Goal: Task Accomplishment & Management: Manage account settings

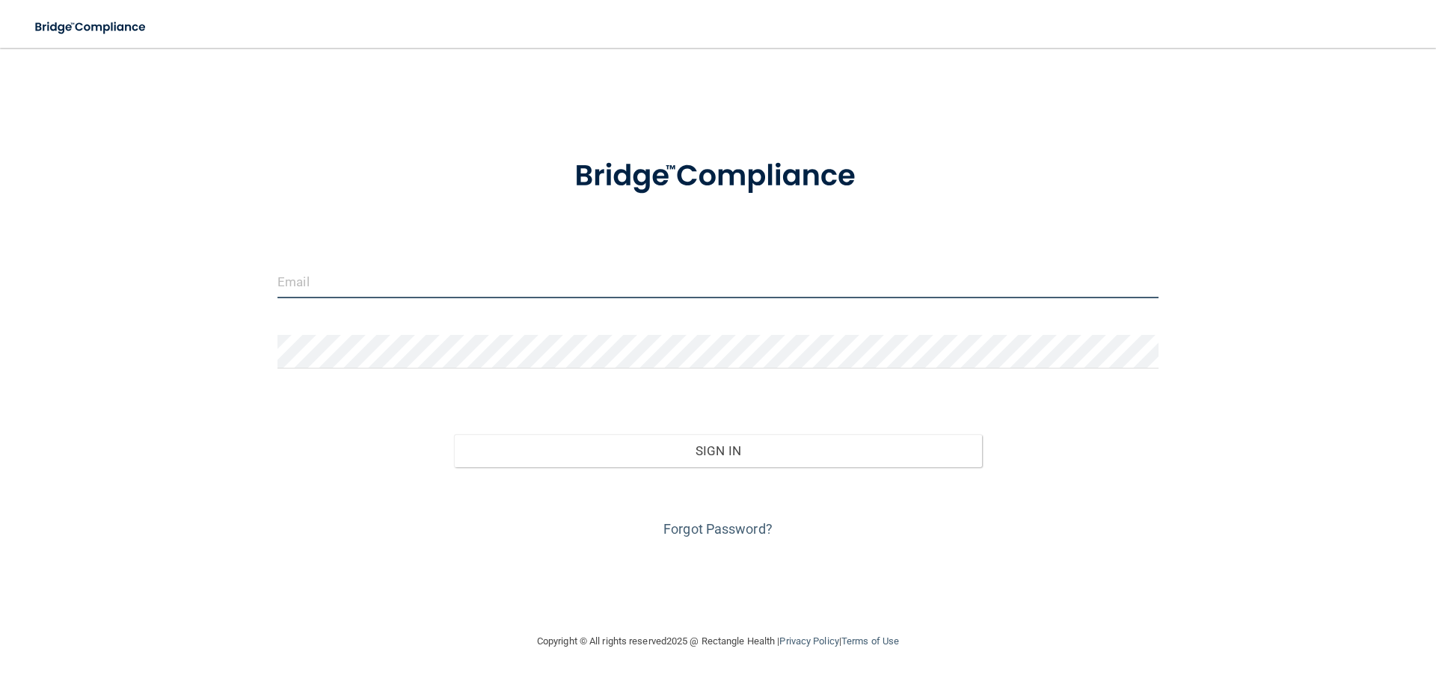
click at [292, 289] on input "email" at bounding box center [718, 282] width 881 height 34
type input "[EMAIL_ADDRESS][DOMAIN_NAME]"
click at [261, 284] on div "Invalid email/password. You don't have permission to access that page. Sign In …" at bounding box center [718, 340] width 1376 height 555
click at [311, 285] on input "email" at bounding box center [718, 282] width 881 height 34
paste input "officemanager@littlechomperspd.com"
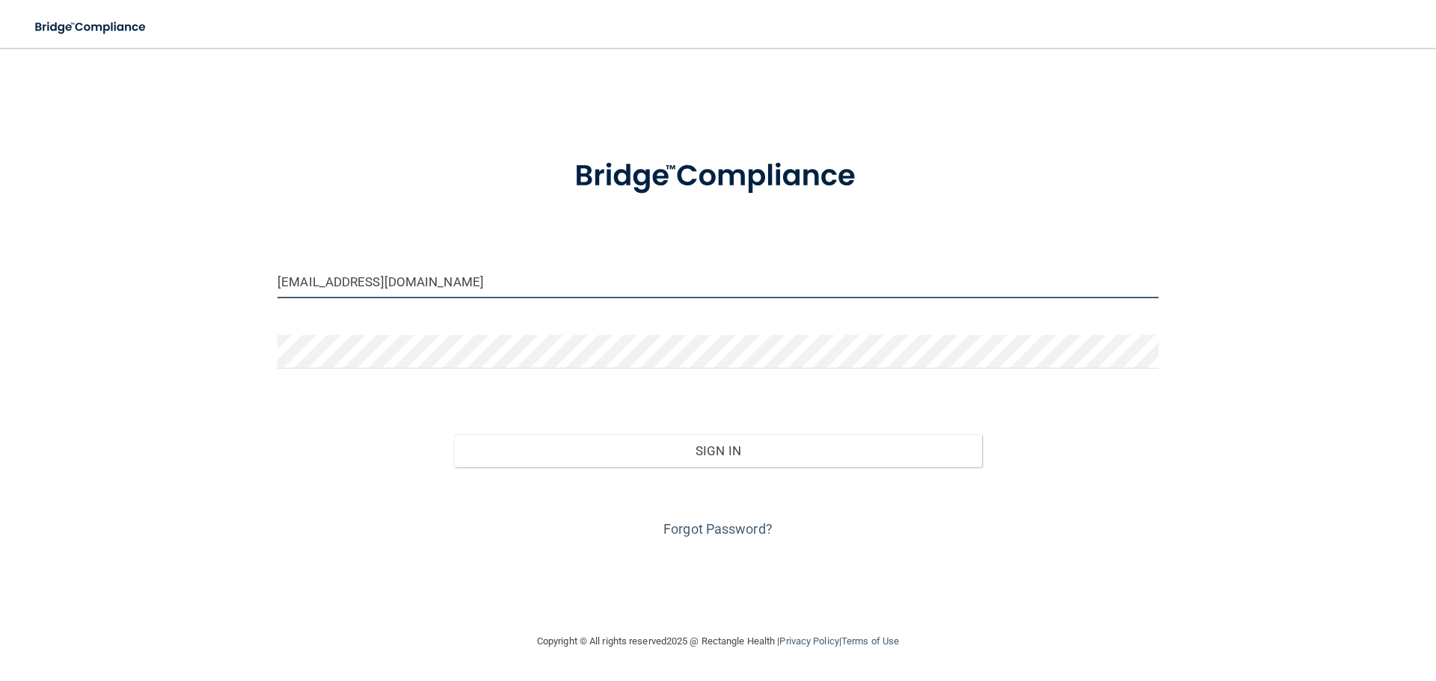
type input "officemanager@littlechomperspd.com"
